Goal: Check status: Check status

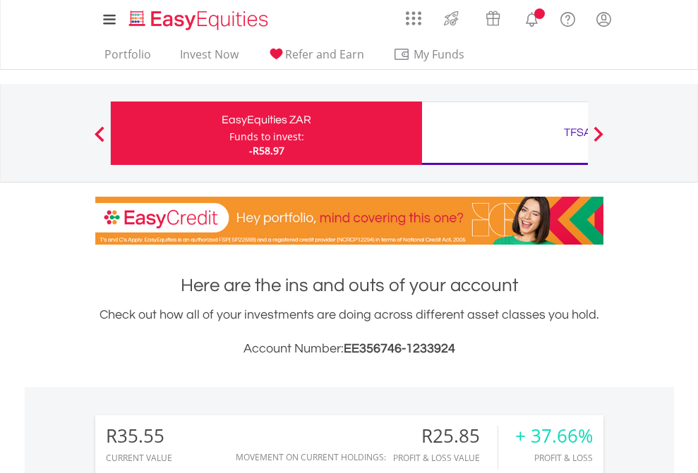
scroll to position [135, 221]
click at [229, 133] on div "Funds to invest:" at bounding box center [266, 137] width 75 height 14
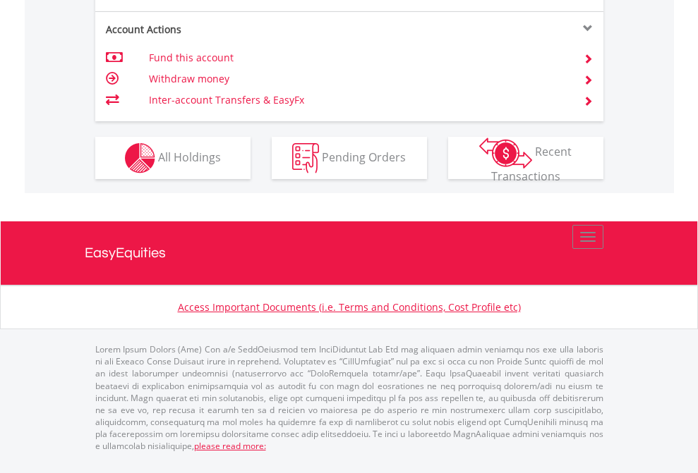
scroll to position [1324, 0]
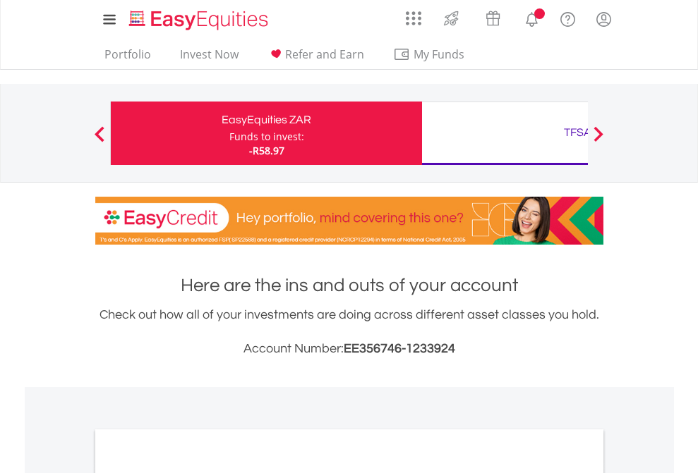
scroll to position [848, 0]
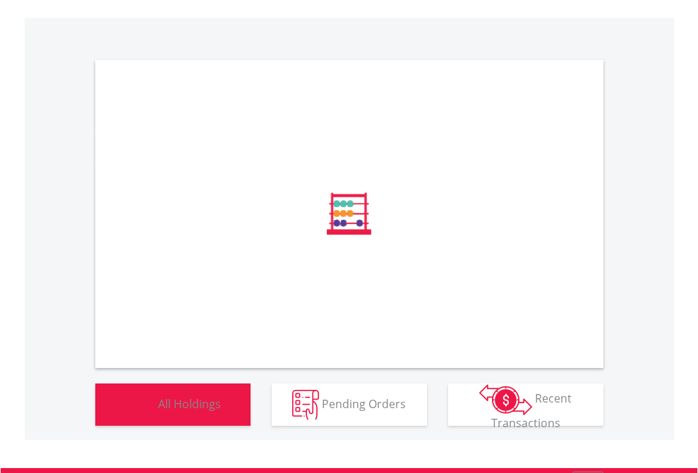
click at [158, 411] on span "All Holdings" at bounding box center [189, 404] width 63 height 16
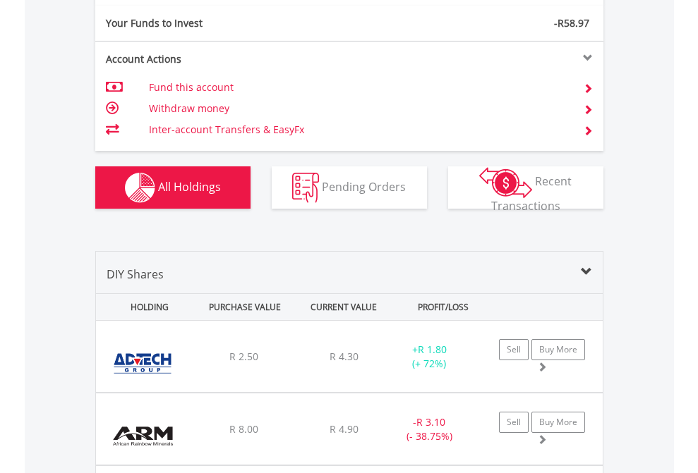
scroll to position [1569, 0]
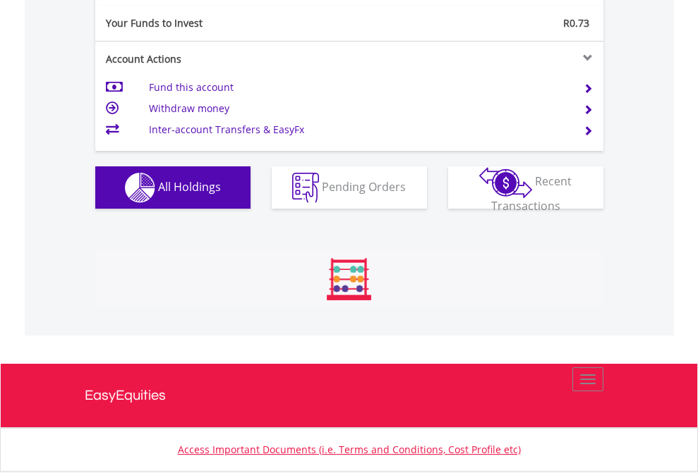
scroll to position [135, 221]
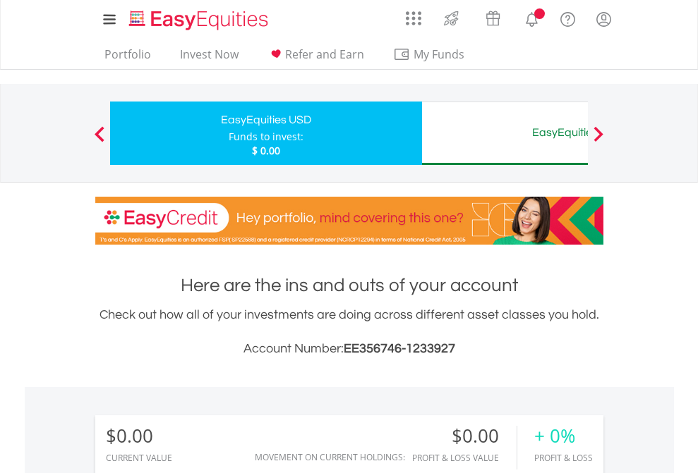
scroll to position [135, 221]
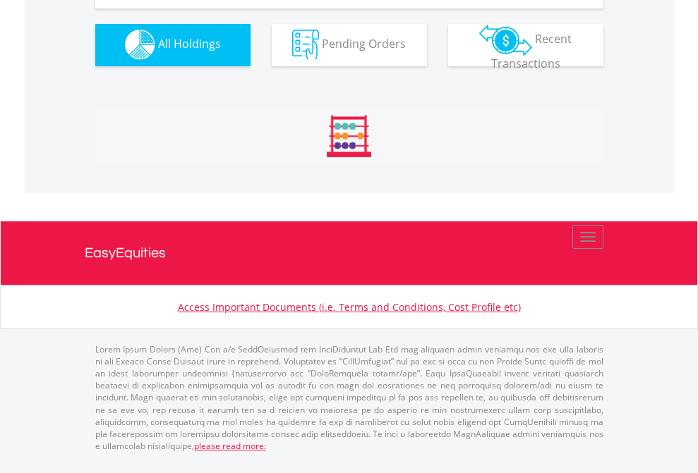
scroll to position [1396, 0]
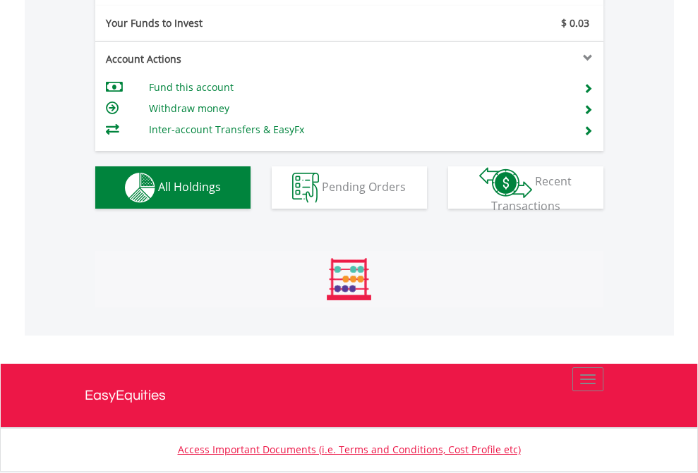
scroll to position [135, 221]
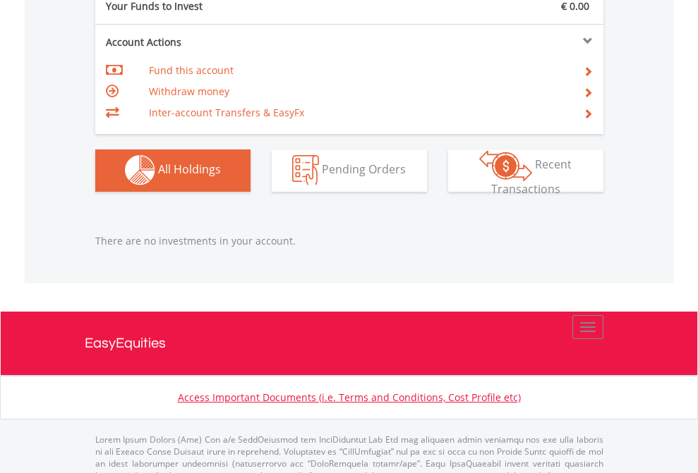
scroll to position [1396, 0]
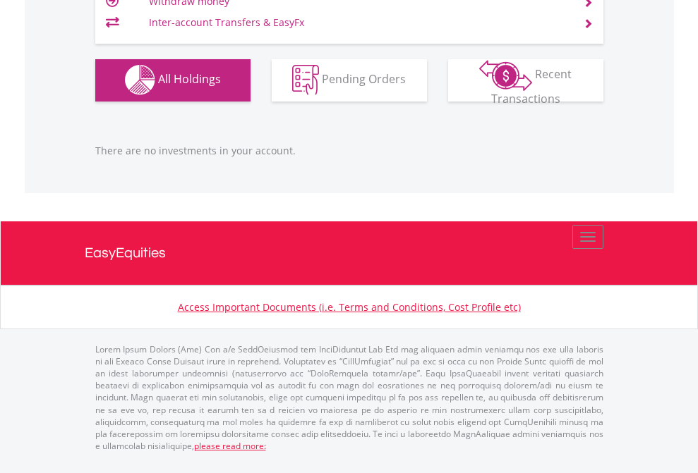
scroll to position [135, 221]
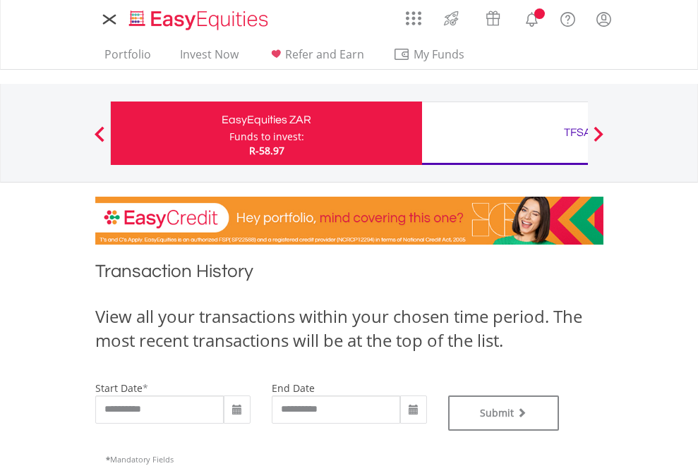
type input "**********"
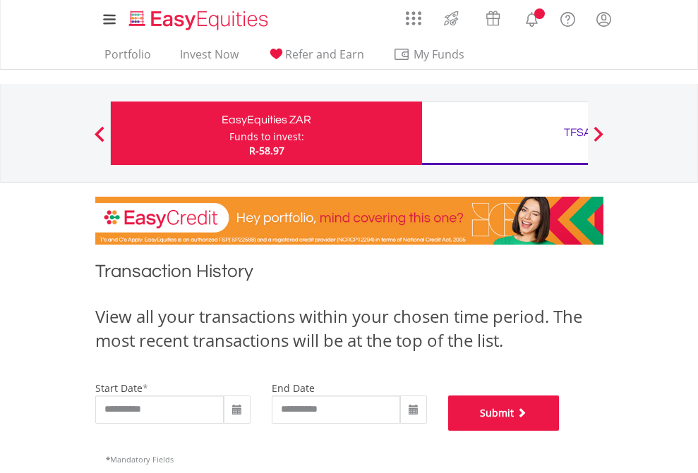
click at [559, 431] on button "Submit" at bounding box center [503, 413] width 111 height 35
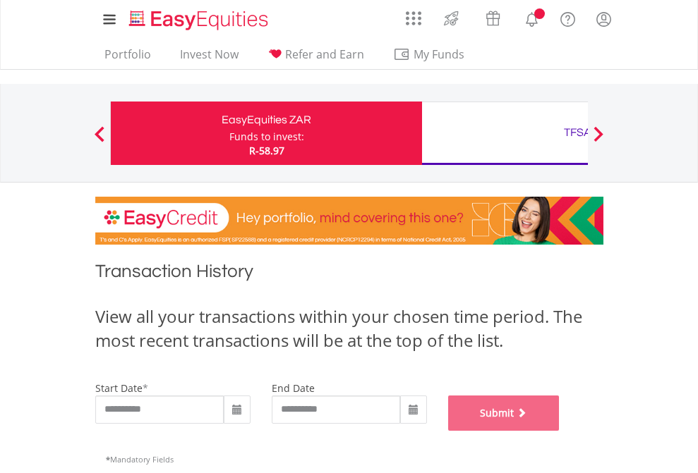
scroll to position [572, 0]
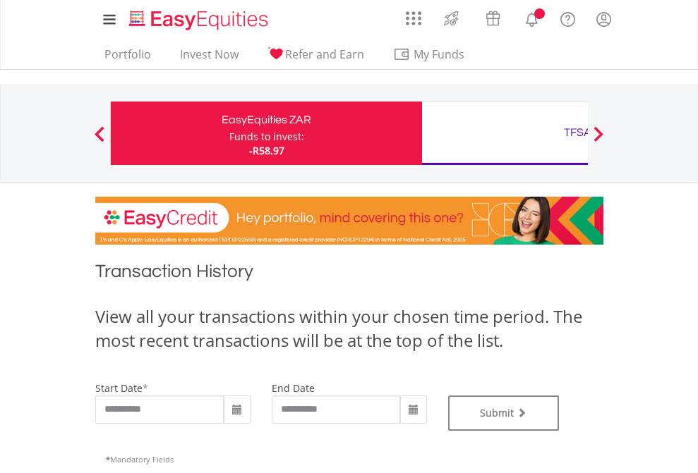
click at [504, 133] on div "TFSA" at bounding box center [577, 133] width 294 height 20
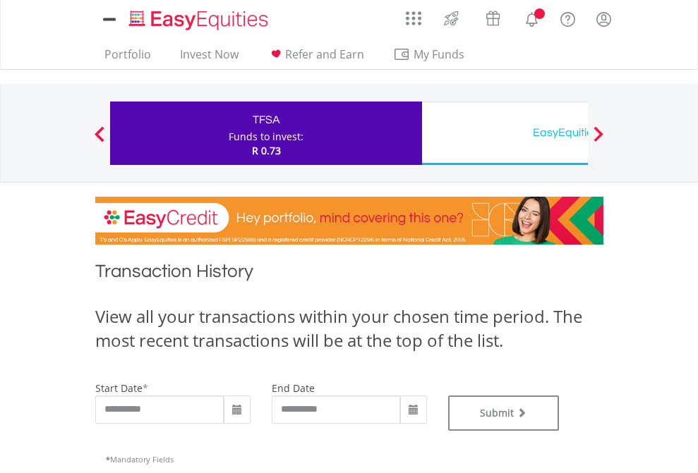
type input "**********"
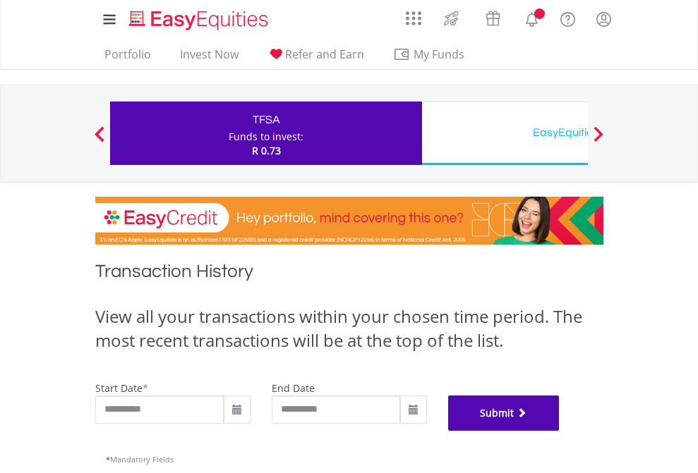
click at [559, 431] on button "Submit" at bounding box center [503, 413] width 111 height 35
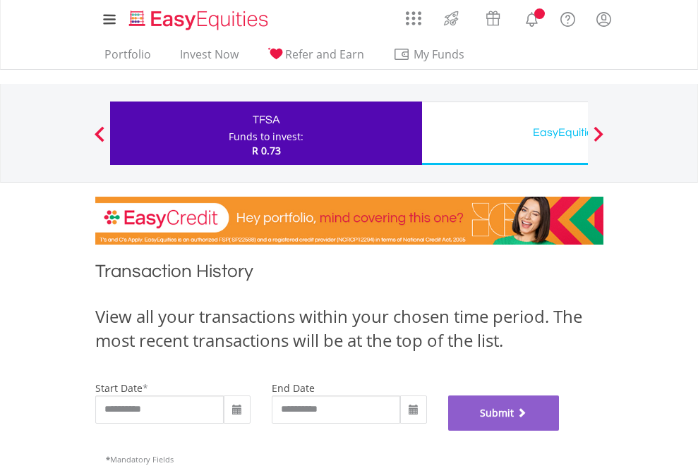
scroll to position [572, 0]
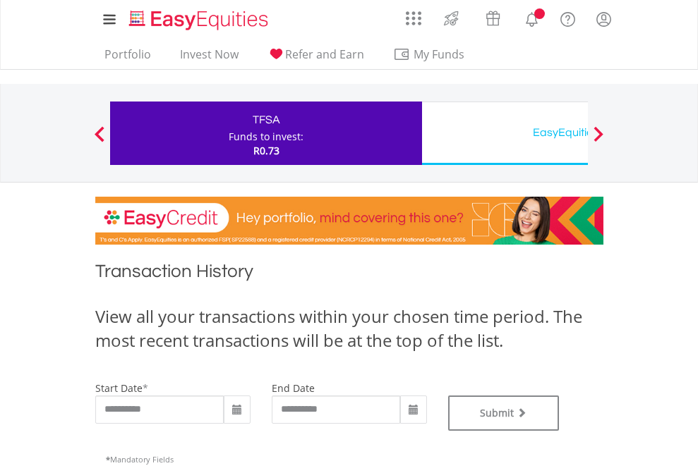
click at [504, 133] on div "EasyEquities USD" at bounding box center [577, 133] width 294 height 20
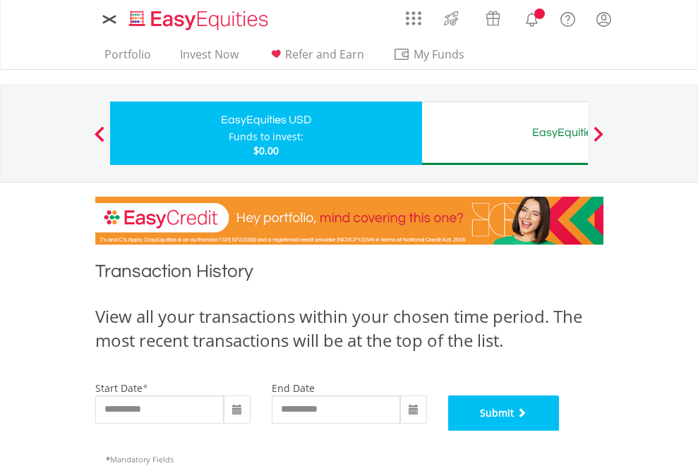
click at [559, 431] on button "Submit" at bounding box center [503, 413] width 111 height 35
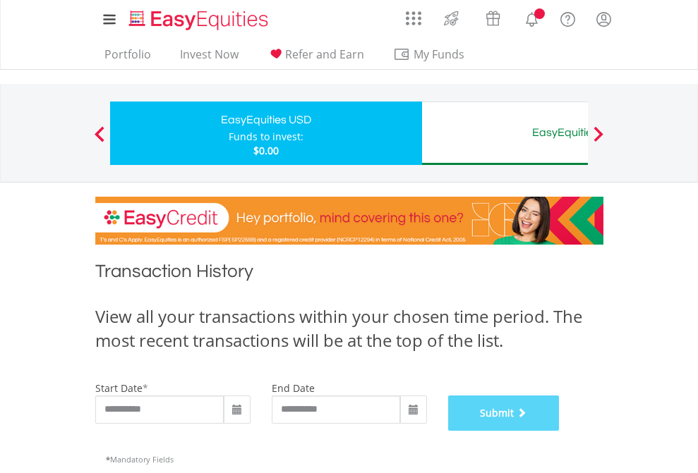
scroll to position [572, 0]
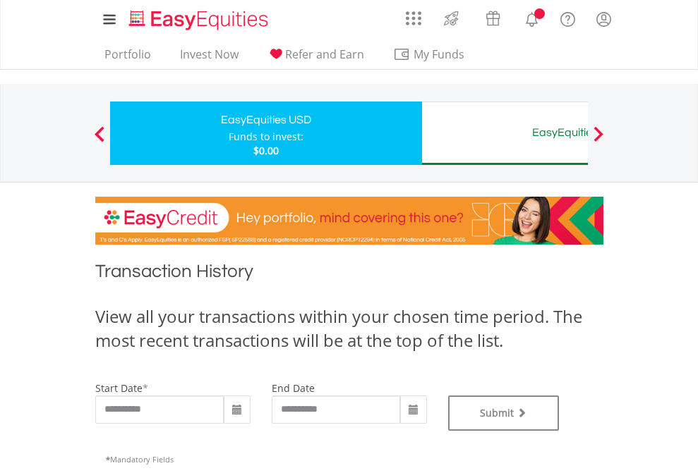
click at [504, 133] on div "EasyEquities AUD" at bounding box center [577, 133] width 294 height 20
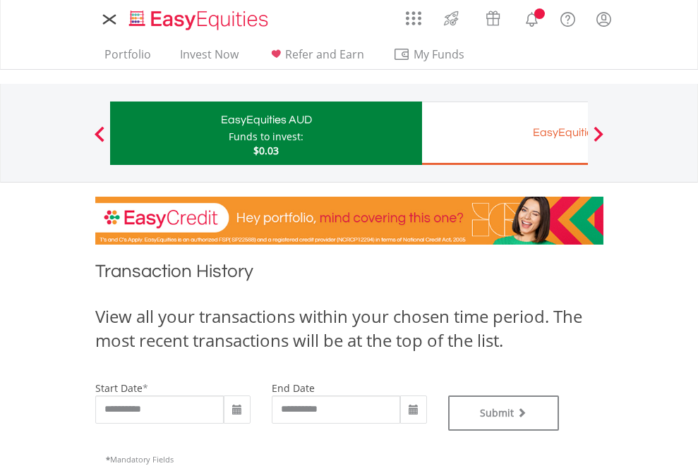
type input "**********"
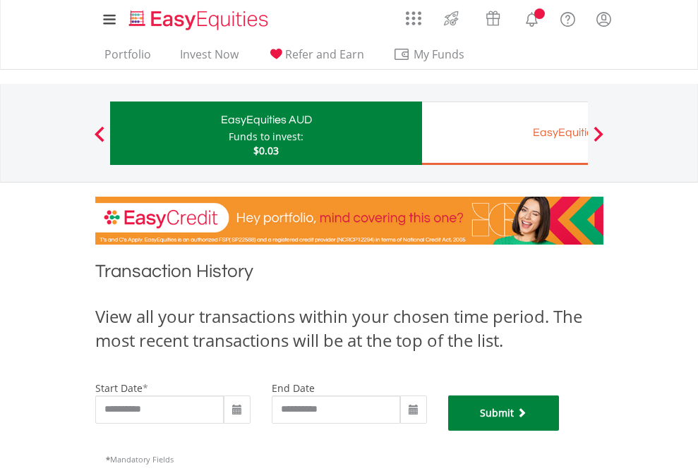
click at [559, 431] on button "Submit" at bounding box center [503, 413] width 111 height 35
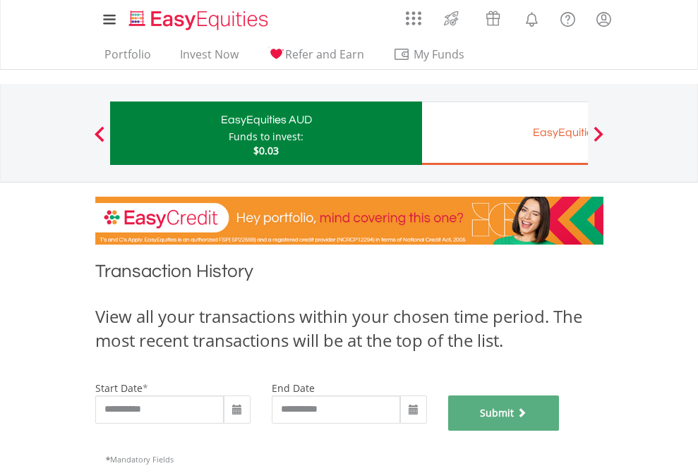
scroll to position [572, 0]
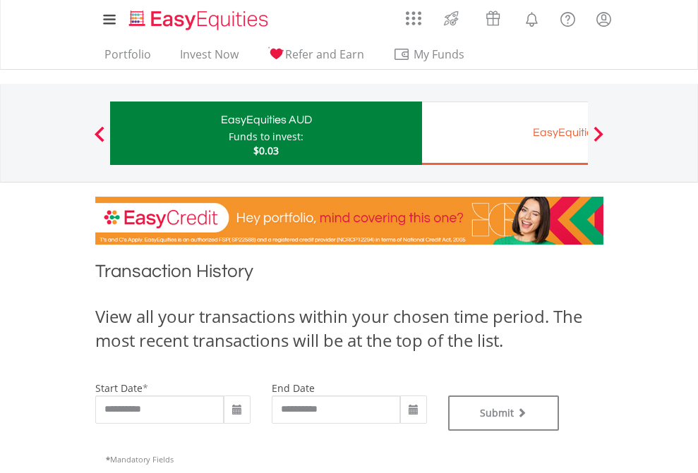
click at [504, 133] on div "EasyEquities EUR" at bounding box center [577, 133] width 294 height 20
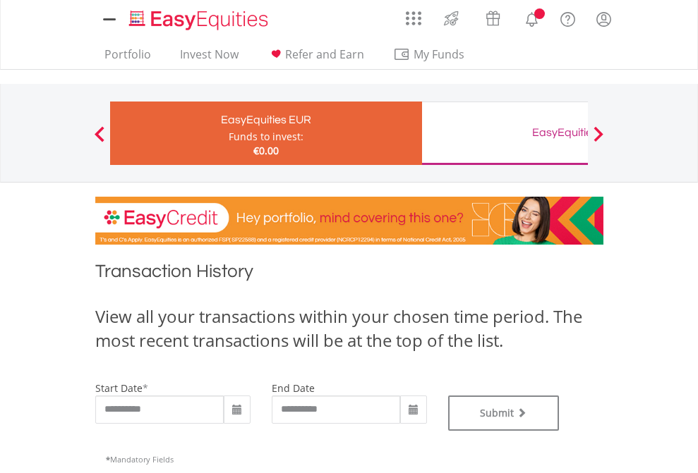
type input "**********"
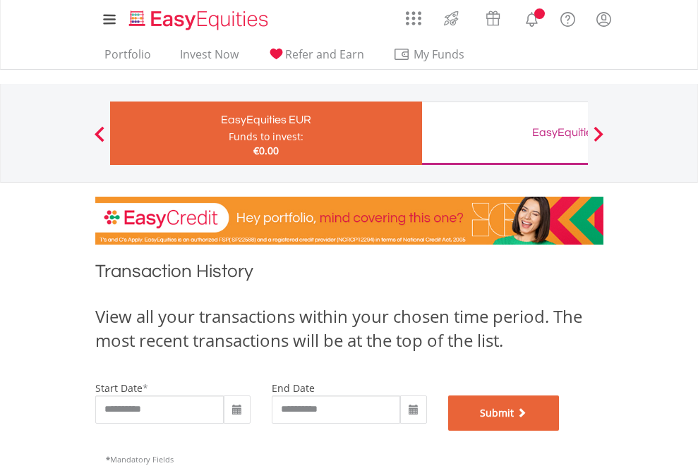
click at [559, 431] on button "Submit" at bounding box center [503, 413] width 111 height 35
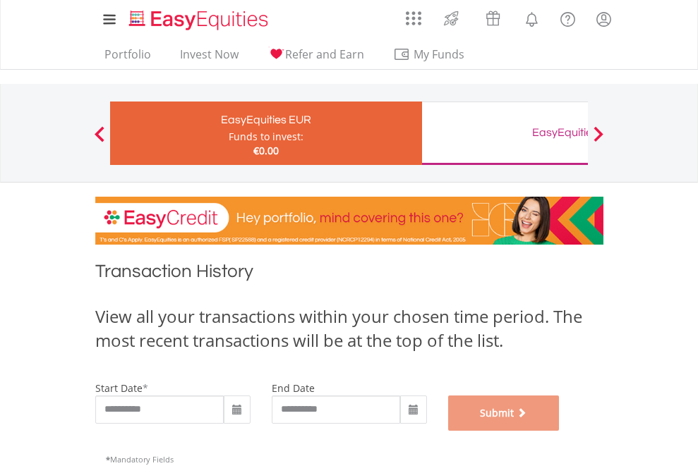
scroll to position [572, 0]
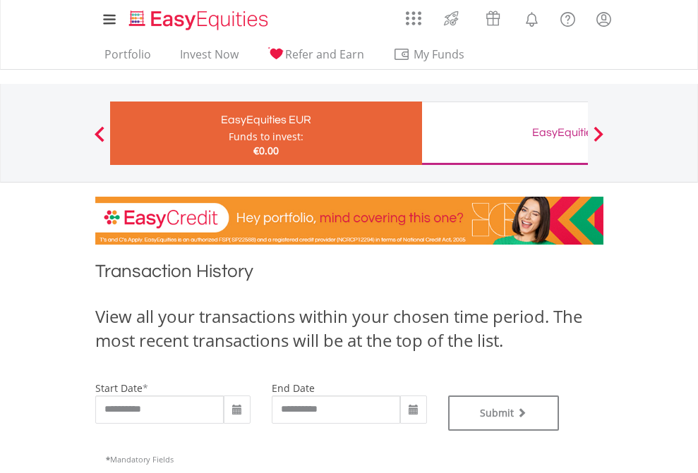
click at [504, 133] on div "EasyEquities GBP" at bounding box center [577, 133] width 294 height 20
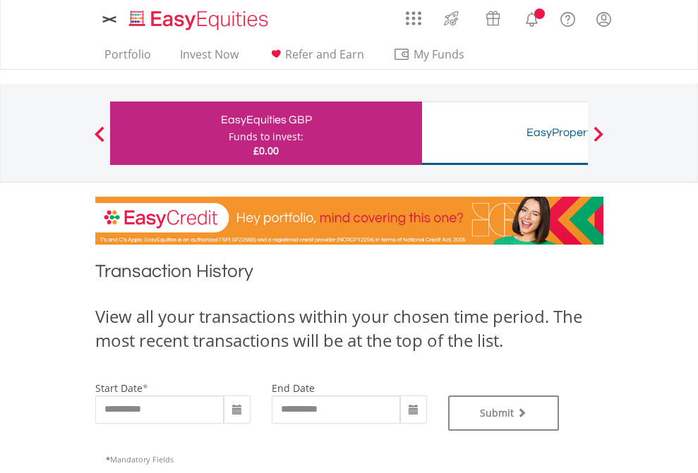
type input "**********"
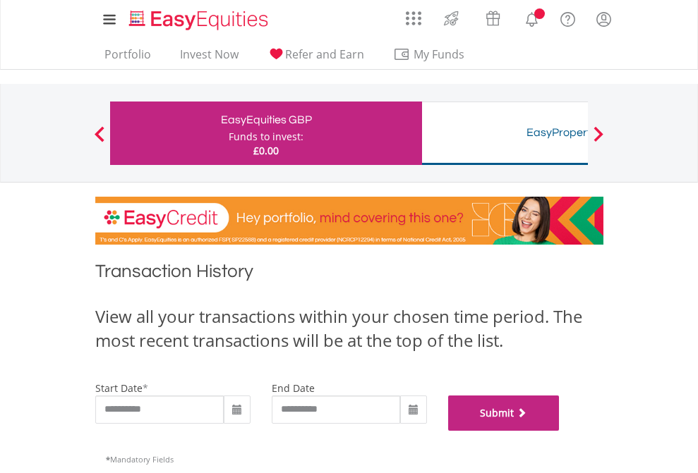
click at [559, 431] on button "Submit" at bounding box center [503, 413] width 111 height 35
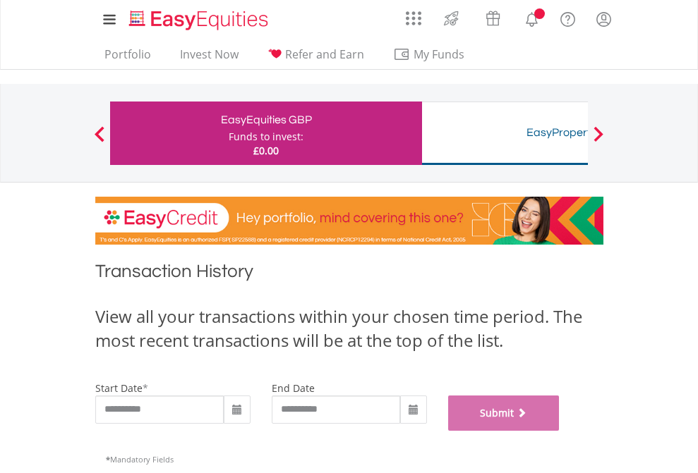
scroll to position [572, 0]
